Goal: Task Accomplishment & Management: Manage account settings

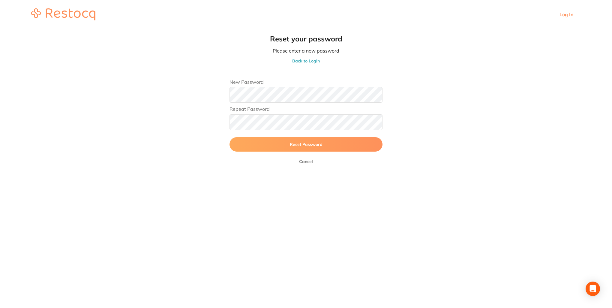
click at [307, 147] on button "Reset Password" at bounding box center [306, 144] width 153 height 14
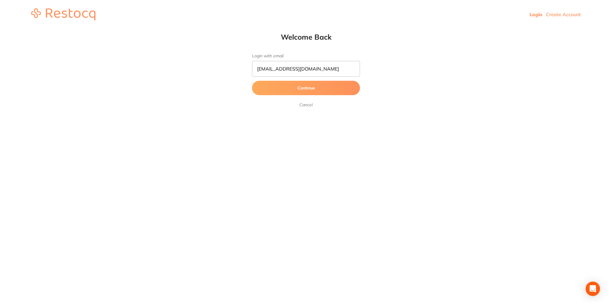
click at [308, 90] on button "Continue" at bounding box center [306, 88] width 108 height 14
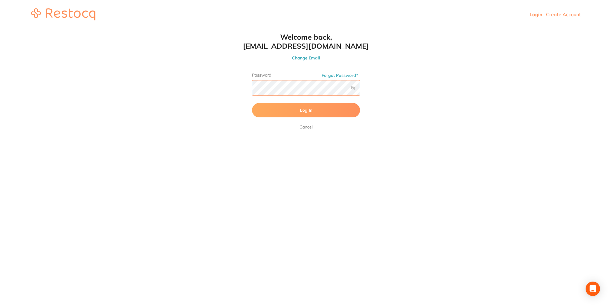
click at [252, 103] on button "Log In" at bounding box center [306, 110] width 108 height 14
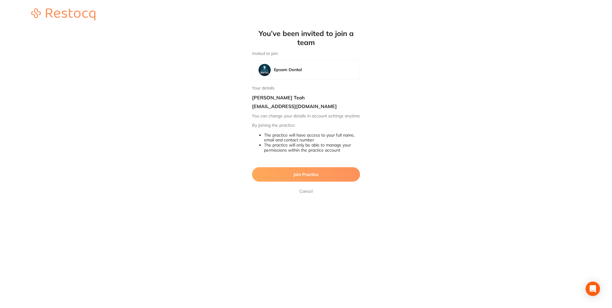
click at [312, 177] on span "Join Practice" at bounding box center [305, 174] width 25 height 5
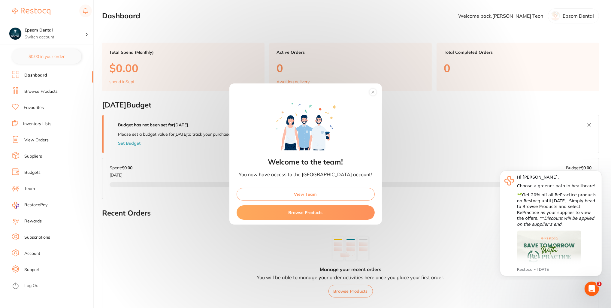
click at [308, 196] on button "View Team" at bounding box center [305, 194] width 138 height 13
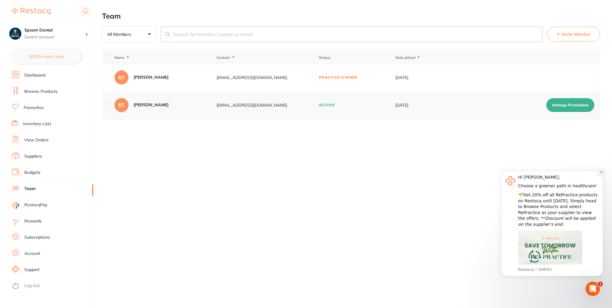
click at [602, 173] on icon "Dismiss notification" at bounding box center [601, 171] width 3 height 3
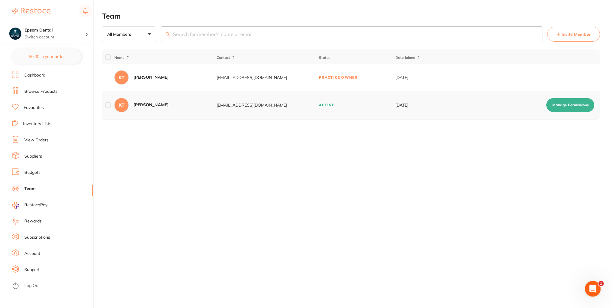
click at [587, 289] on icon "Open Intercom Messenger" at bounding box center [592, 288] width 10 height 10
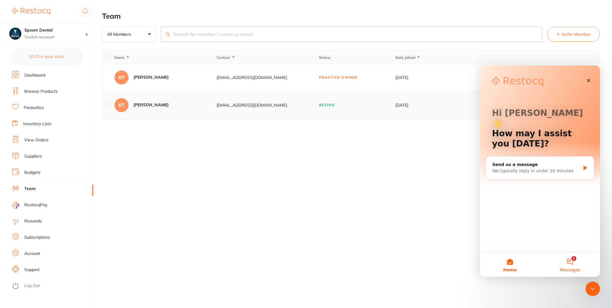
click at [564, 260] on button "1 Messages" at bounding box center [570, 265] width 60 height 24
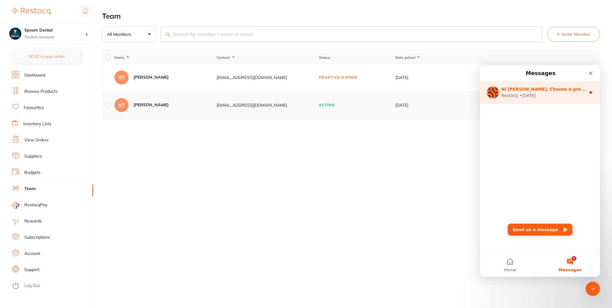
click at [563, 96] on div "Restocq • [DATE]" at bounding box center [543, 95] width 85 height 6
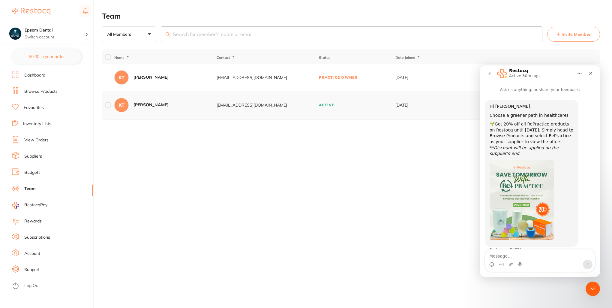
scroll to position [4, 0]
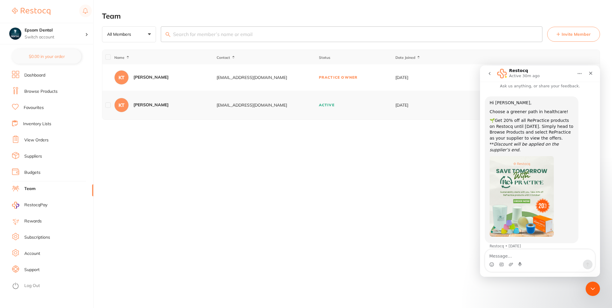
click at [490, 77] on button "go back" at bounding box center [489, 73] width 11 height 11
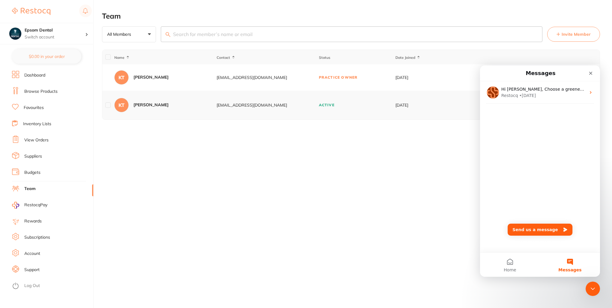
scroll to position [0, 0]
click at [592, 75] on icon "Close" at bounding box center [590, 73] width 5 height 5
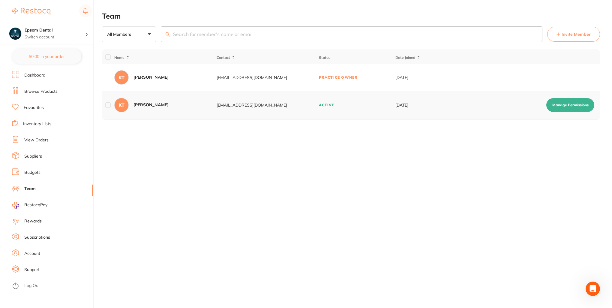
click at [189, 110] on div "KT Ken Teoh" at bounding box center [165, 105] width 102 height 14
click at [559, 106] on button "Manage Permissions" at bounding box center [570, 105] width 48 height 14
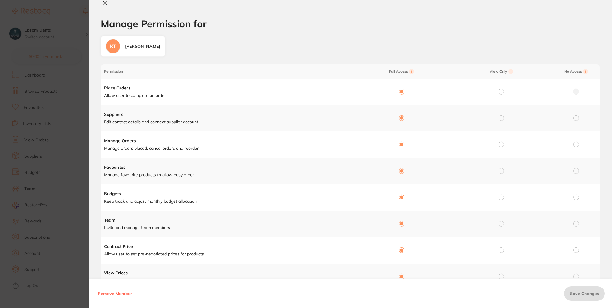
click at [106, 3] on icon at bounding box center [105, 2] width 3 height 3
checkbox input "false"
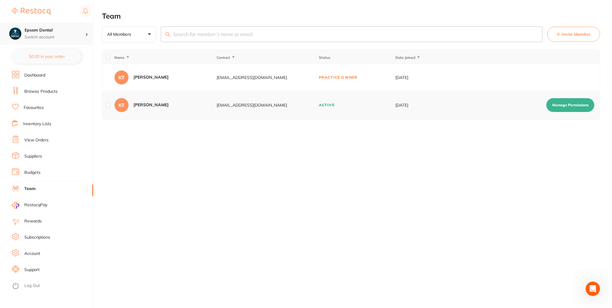
click at [58, 32] on h4 "Epsom Dental" at bounding box center [55, 30] width 61 height 6
click at [54, 53] on h4 "Smile with Me" at bounding box center [57, 52] width 62 height 6
click at [348, 105] on td "Pending Invite" at bounding box center [357, 105] width 77 height 29
click at [574, 104] on button "Manage Permissions" at bounding box center [570, 105] width 48 height 14
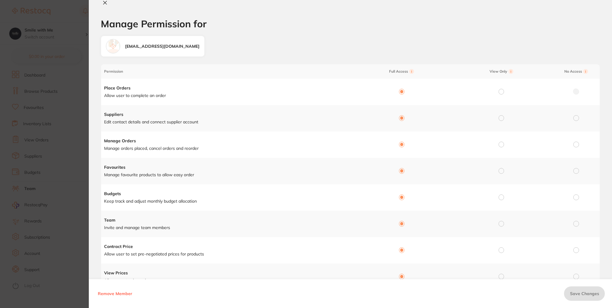
click at [108, 6] on button at bounding box center [105, 3] width 8 height 6
checkbox input "false"
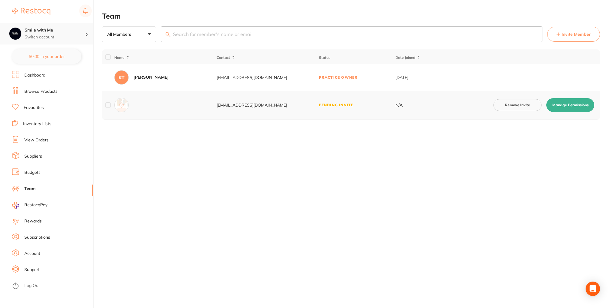
click at [32, 33] on h4 "Smile with Me" at bounding box center [55, 30] width 61 height 6
click at [44, 70] on h4 "Epsom Dental" at bounding box center [57, 73] width 62 height 6
click at [36, 77] on link "Dashboard" at bounding box center [34, 75] width 21 height 6
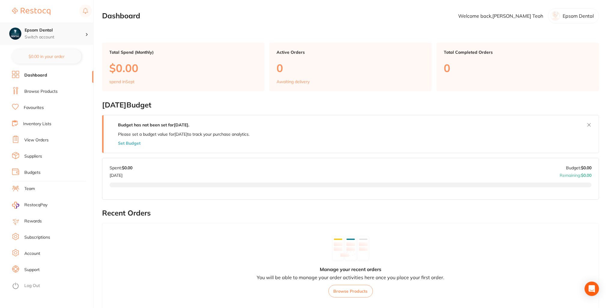
click at [48, 34] on p "Switch account" at bounding box center [55, 37] width 61 height 6
click at [55, 56] on div "Smile with Me" at bounding box center [47, 51] width 84 height 21
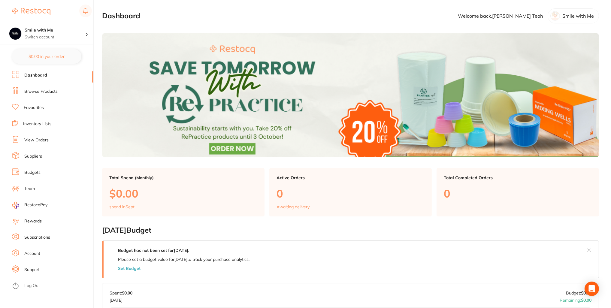
click at [40, 155] on link "Suppliers" at bounding box center [33, 156] width 18 height 6
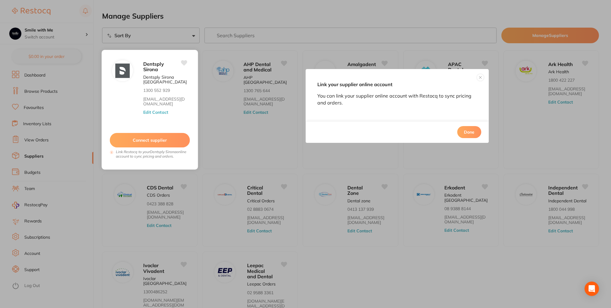
click at [182, 116] on div "Dentsply Sirona Dentsply Sirona Australia 1300 552 929 clientservices@dentsplys…" at bounding box center [167, 91] width 49 height 62
click at [162, 136] on button "Connect supplier" at bounding box center [150, 140] width 80 height 15
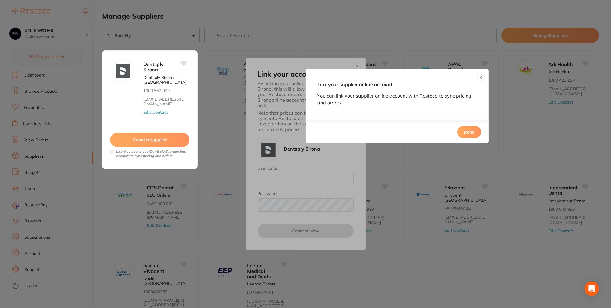
click at [480, 77] on button at bounding box center [479, 77] width 7 height 7
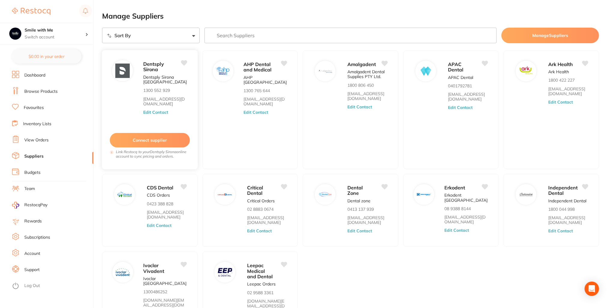
click at [165, 112] on button "Edit Contact" at bounding box center [155, 112] width 25 height 5
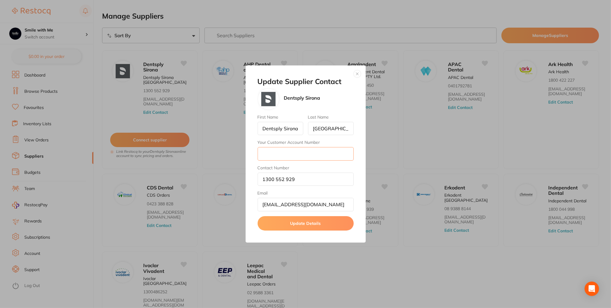
click at [285, 156] on input "Your Customer Account Number" at bounding box center [305, 153] width 96 height 13
paste input "CA006909"
type input "CA006909"
click at [304, 225] on button "Update Details" at bounding box center [305, 223] width 96 height 14
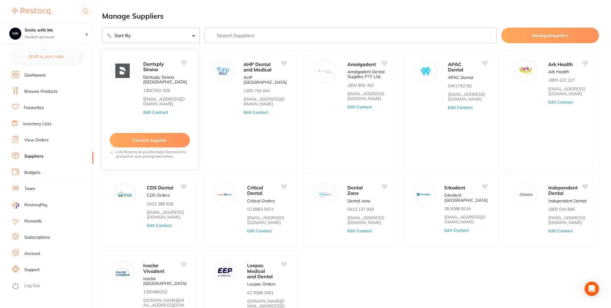
click at [180, 62] on div "Dentsply Sirona" at bounding box center [165, 67] width 44 height 14
click at [182, 63] on icon at bounding box center [184, 62] width 6 height 5
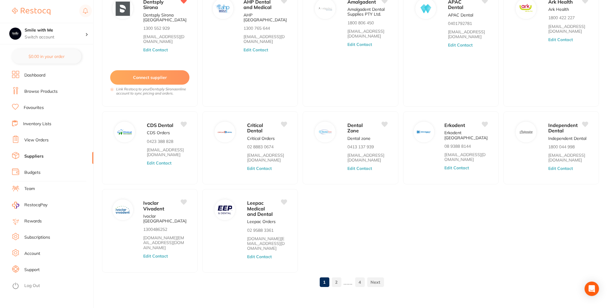
click at [335, 278] on link "2" at bounding box center [337, 282] width 10 height 12
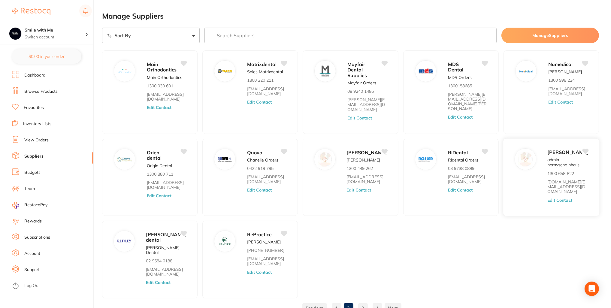
click at [560, 201] on button "Edit Contact" at bounding box center [559, 199] width 25 height 5
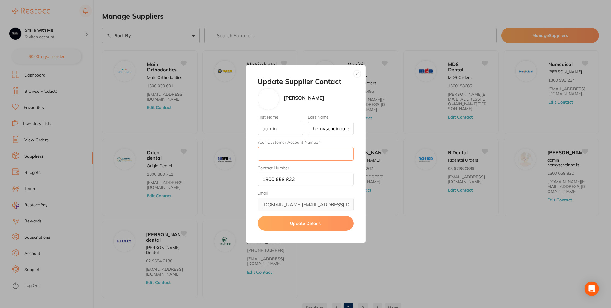
click at [290, 153] on input "Your Customer Account Number" at bounding box center [305, 153] width 96 height 13
type input "3SWM01"
click at [293, 224] on button "Update Details" at bounding box center [305, 223] width 96 height 14
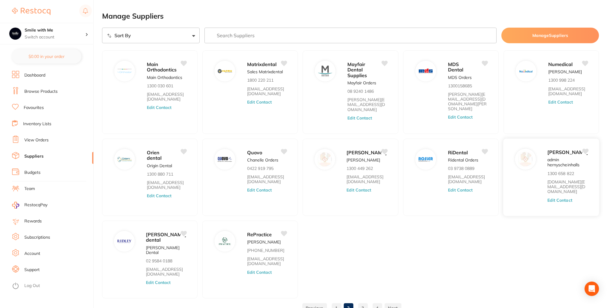
click at [587, 149] on icon at bounding box center [585, 151] width 6 height 5
click at [335, 303] on link "1" at bounding box center [337, 308] width 10 height 12
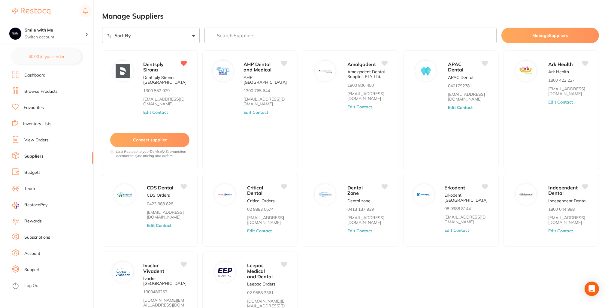
scroll to position [27, 0]
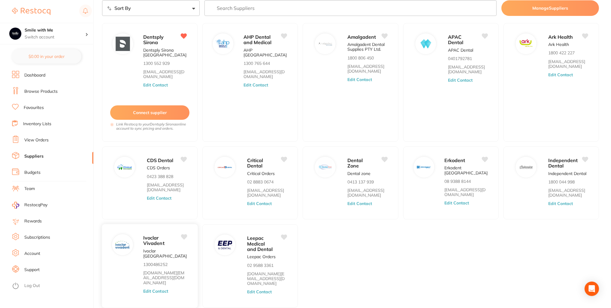
click at [163, 289] on button "Edit Contact" at bounding box center [155, 291] width 25 height 5
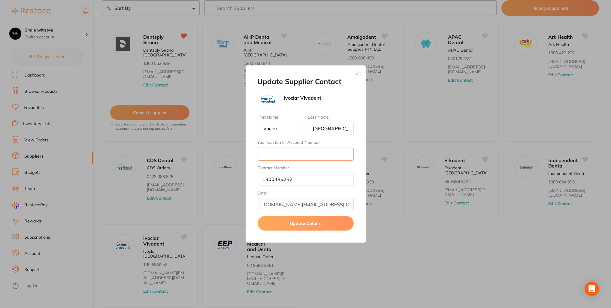
click at [287, 153] on input "Your Customer Account Number" at bounding box center [305, 153] width 96 height 13
paste input "0007269814"
type input "0007269814"
click at [287, 219] on button "Update Details" at bounding box center [305, 223] width 96 height 14
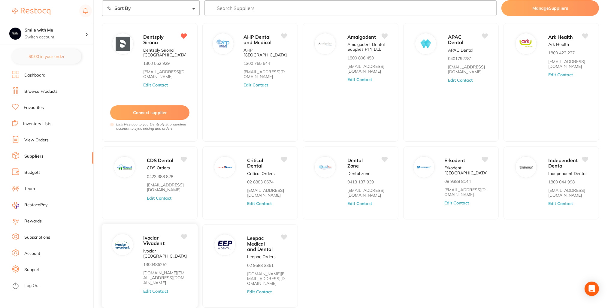
click at [183, 237] on icon at bounding box center [184, 236] width 6 height 5
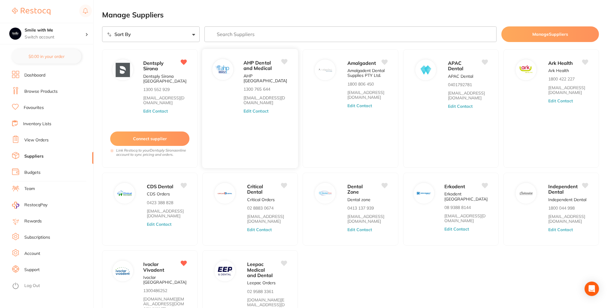
scroll to position [0, 0]
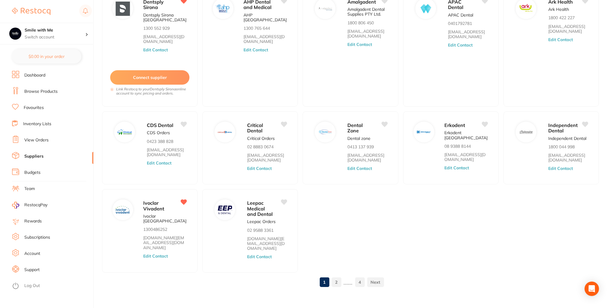
click at [336, 277] on link "2" at bounding box center [337, 282] width 10 height 12
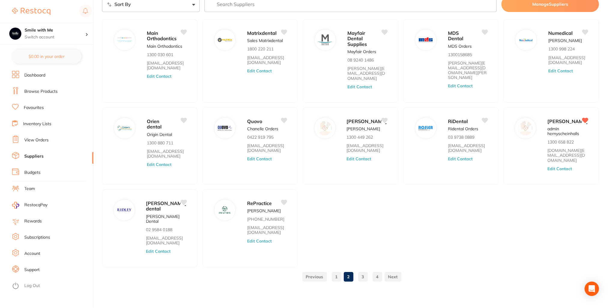
scroll to position [27, 0]
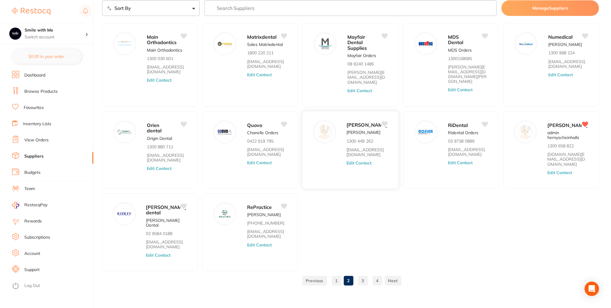
click at [355, 165] on button "Edit Contact" at bounding box center [358, 163] width 25 height 5
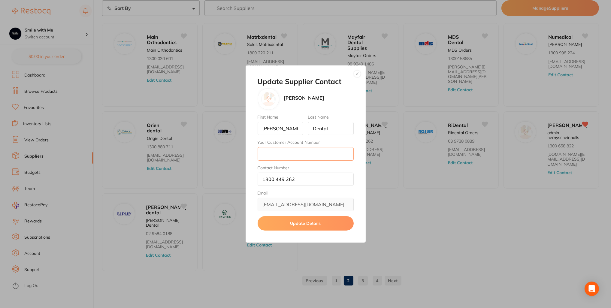
click at [284, 157] on input "Your Customer Account Number" at bounding box center [305, 153] width 96 height 13
type input "AD13487"
click at [298, 221] on button "Update Details" at bounding box center [305, 223] width 96 height 14
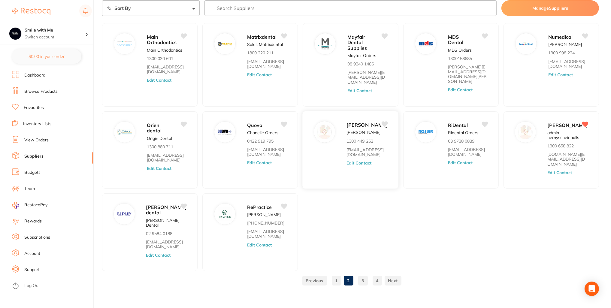
click at [386, 121] on icon at bounding box center [384, 123] width 6 height 5
click at [360, 275] on link "3" at bounding box center [363, 281] width 10 height 12
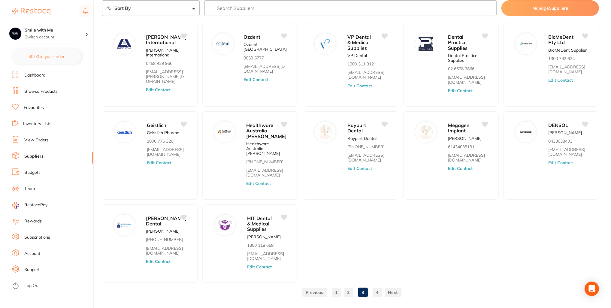
click at [164, 259] on button "Edit Contact" at bounding box center [158, 261] width 25 height 5
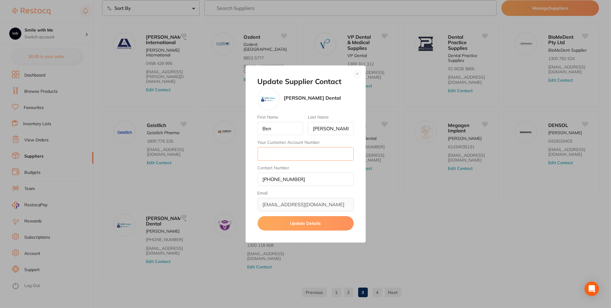
click at [273, 152] on input "Your Customer Account Number" at bounding box center [305, 153] width 96 height 13
type input "31405"
click at [300, 225] on button "Update Details" at bounding box center [305, 223] width 96 height 14
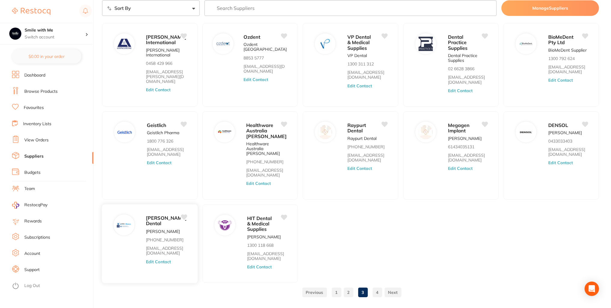
click at [183, 214] on icon at bounding box center [184, 216] width 6 height 5
click at [378, 287] on link "4" at bounding box center [377, 292] width 10 height 12
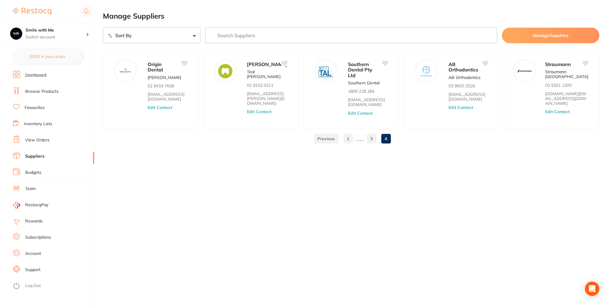
scroll to position [0, 0]
